Goal: Transaction & Acquisition: Subscribe to service/newsletter

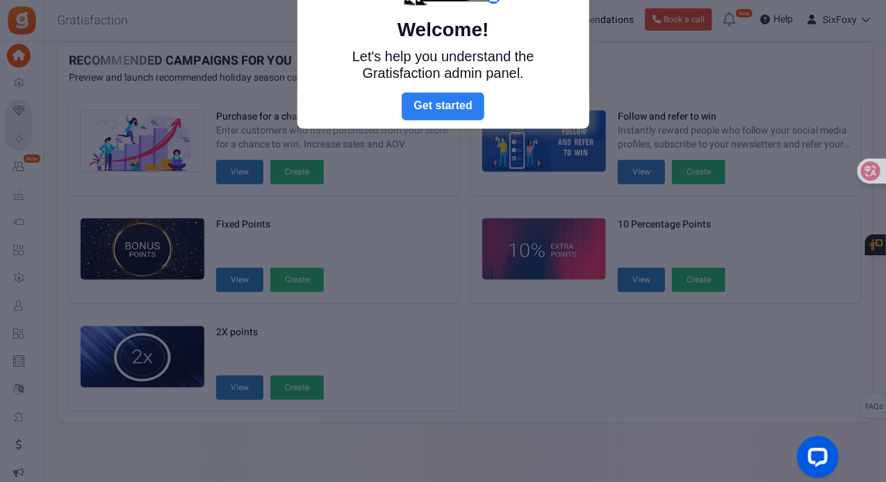
click at [423, 104] on link "Next" at bounding box center [443, 106] width 82 height 28
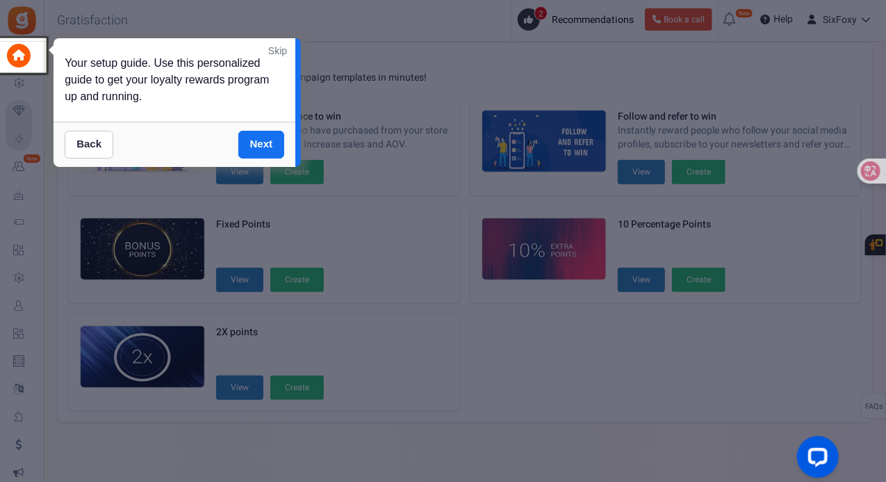
click at [279, 46] on link "Skip" at bounding box center [277, 51] width 19 height 14
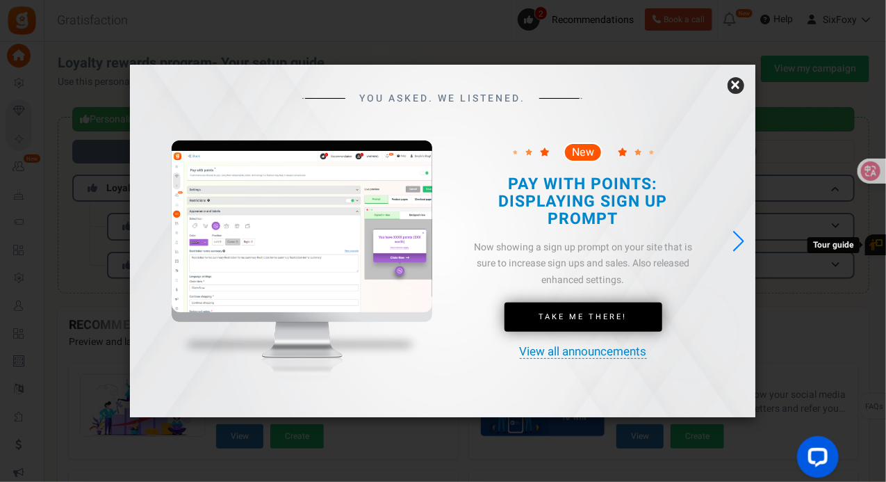
click at [740, 85] on link "×" at bounding box center [736, 85] width 17 height 17
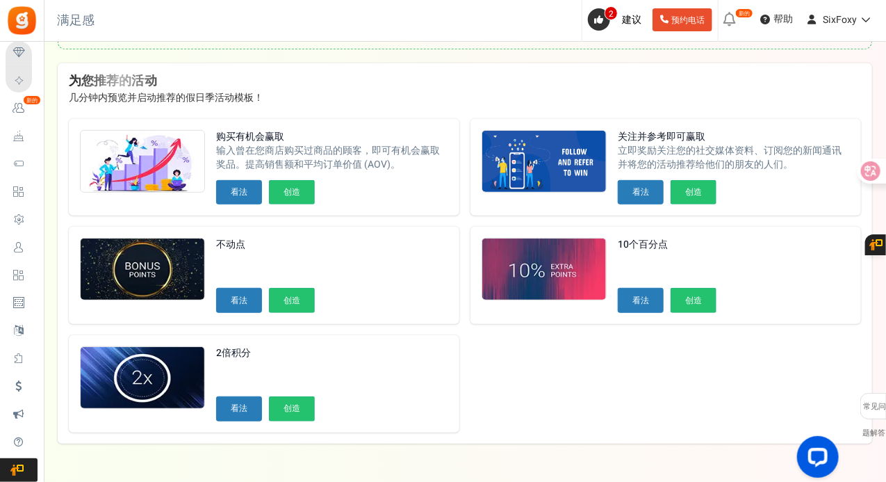
scroll to position [273, 0]
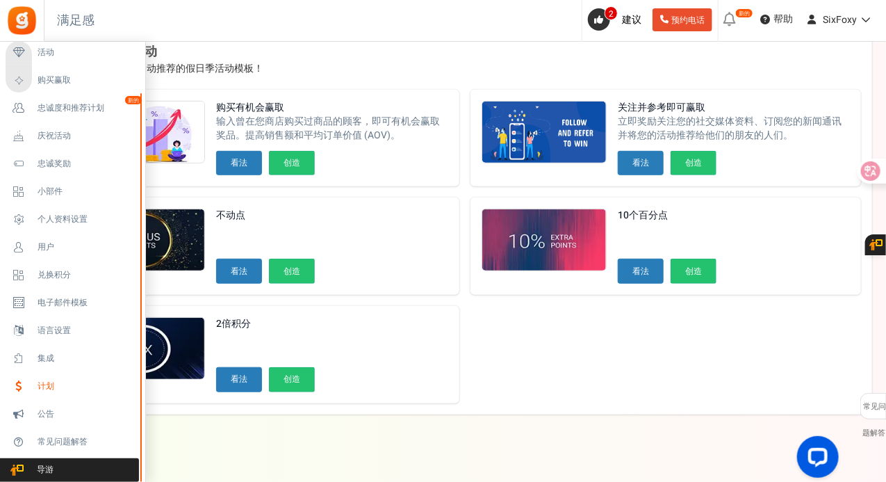
click at [73, 380] on span "计划" at bounding box center [86, 386] width 97 height 12
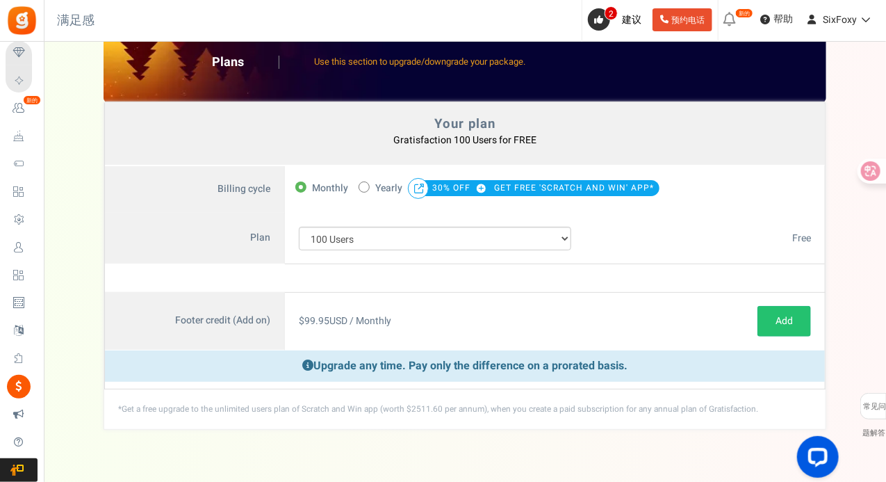
scroll to position [63, 0]
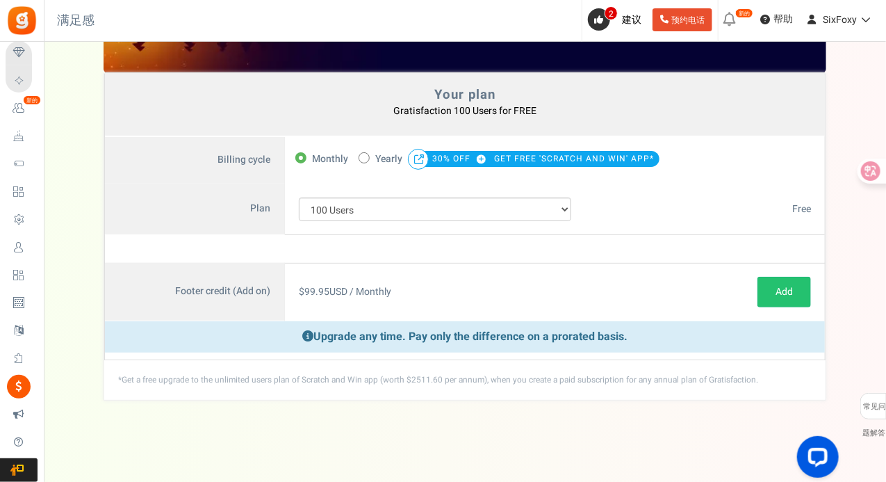
click at [397, 156] on span "Yearly" at bounding box center [388, 158] width 27 height 19
click at [368, 156] on input "50% OFF Limited time offer! Yearly 30% OFF GET FREE 'SCRATCH AND WIN' APP*" at bounding box center [363, 156] width 9 height 9
radio input "true"
click at [337, 165] on span "Monthly" at bounding box center [330, 158] width 36 height 19
click at [304, 161] on input "Monthly" at bounding box center [299, 156] width 9 height 9
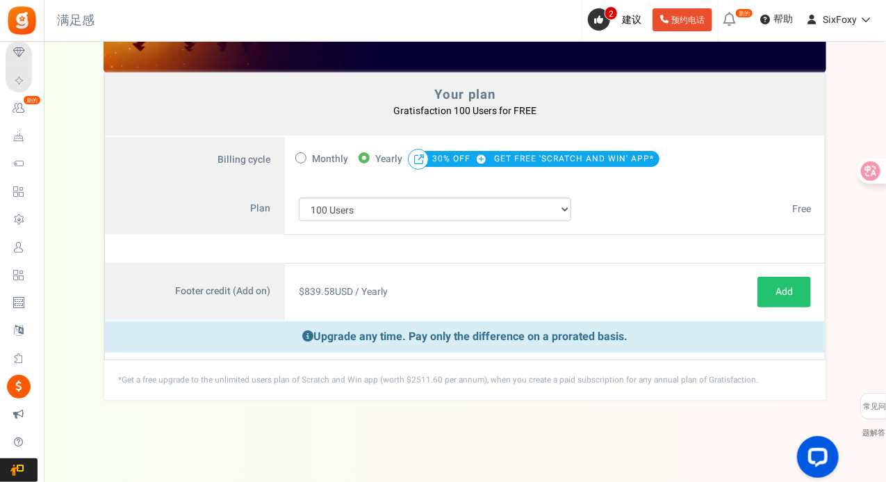
radio input "true"
click at [366, 163] on label "50% OFF Limited time offer! Yearly 30% OFF GET FREE 'SCRATCH AND WIN' APP*" at bounding box center [509, 158] width 301 height 19
click at [366, 161] on input "50% OFF Limited time offer! Yearly 30% OFF GET FREE 'SCRATCH AND WIN' APP*" at bounding box center [363, 156] width 9 height 9
radio input "true"
click at [404, 158] on label "50% OFF Limited time offer! Yearly 30% OFF GET FREE 'SCRATCH AND WIN' APP*" at bounding box center [509, 158] width 301 height 19
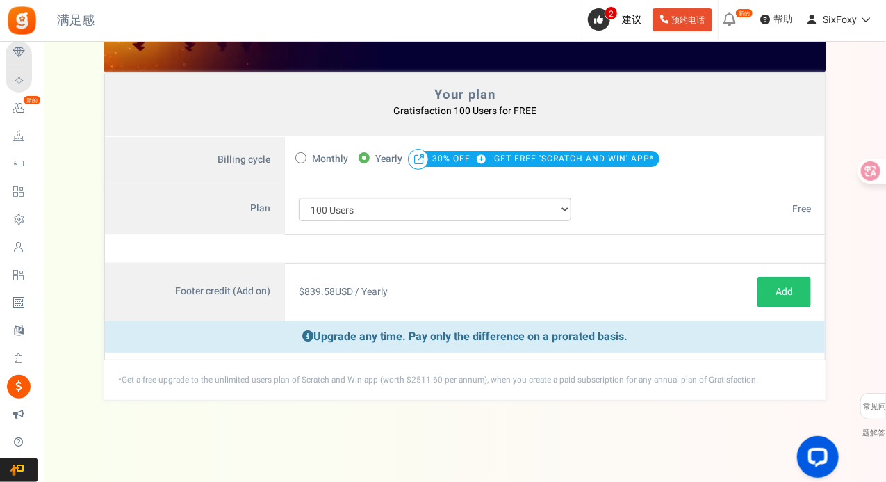
click at [368, 158] on input "50% OFF Limited time offer! Yearly 30% OFF GET FREE 'SCRATCH AND WIN' APP*" at bounding box center [363, 156] width 9 height 9
